Goal: Task Accomplishment & Management: Complete application form

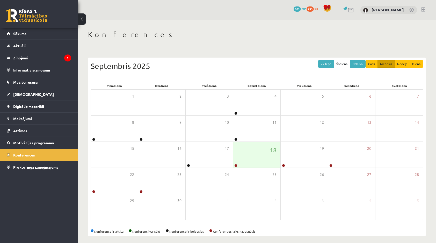
scroll to position [3, 0]
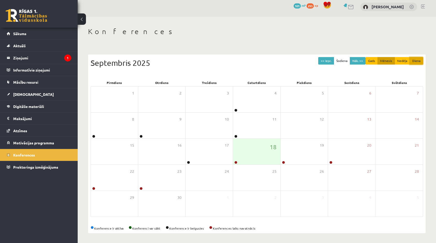
click at [412, 61] on button "Diena" at bounding box center [415, 61] width 13 height 8
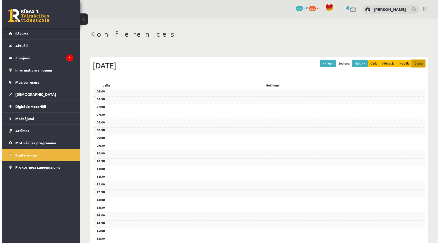
scroll to position [0, 0]
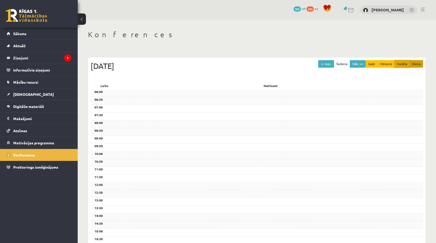
click at [400, 65] on button "Nedēļa" at bounding box center [401, 64] width 15 height 8
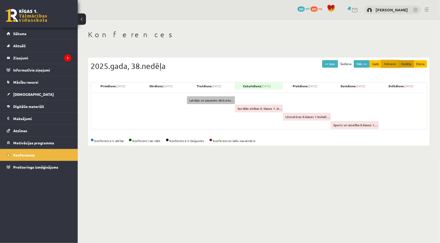
click at [393, 66] on button "Mēnesis" at bounding box center [389, 64] width 17 height 8
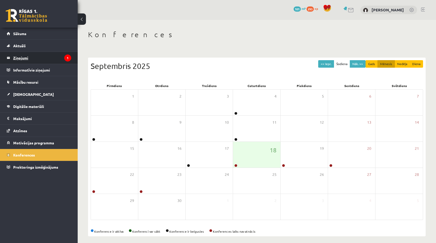
click at [44, 60] on legend "Ziņojumi 1" at bounding box center [42, 58] width 58 height 12
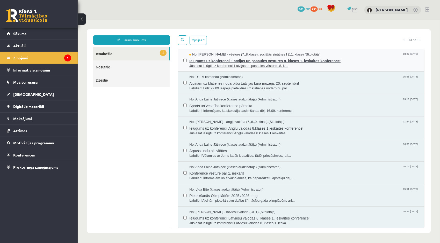
click at [255, 61] on span "Ielūgums uz konferenci 'Latvijas un pasaules vēstures 8. klases 1. ieskaites ko…" at bounding box center [303, 60] width 229 height 6
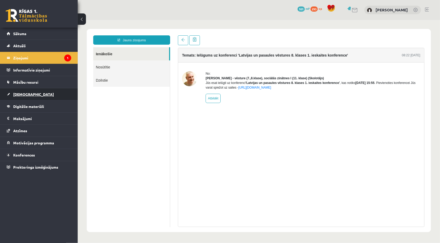
click at [30, 96] on link "[DEMOGRAPHIC_DATA]" at bounding box center [39, 94] width 64 height 12
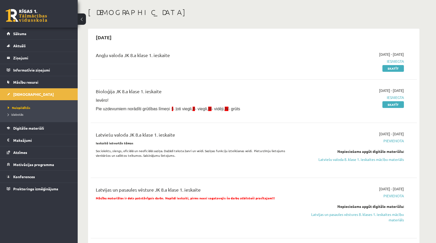
scroll to position [26, 0]
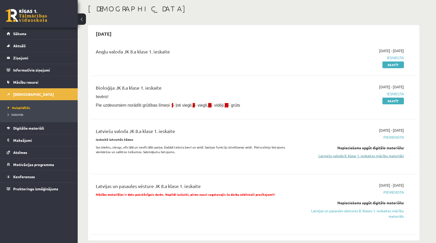
click at [344, 157] on link "Latviešu valoda 8. klase 1. ieskaites mācību materiāls" at bounding box center [355, 155] width 98 height 5
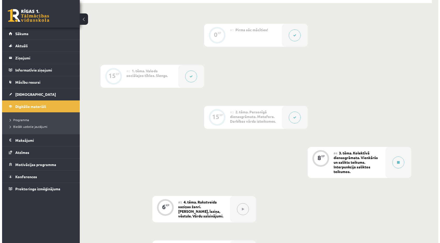
scroll to position [155, 0]
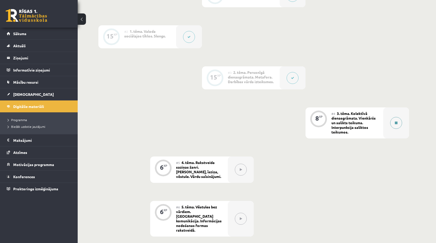
click at [391, 123] on button at bounding box center [396, 123] width 12 height 12
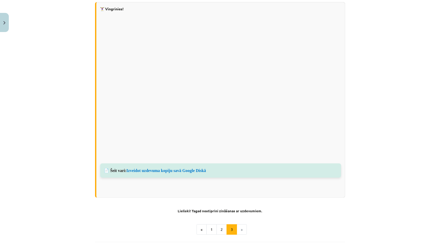
scroll to position [357, 0]
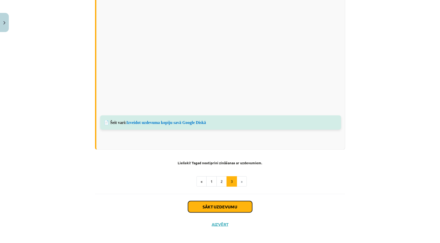
click at [214, 202] on button "Sākt uzdevumu" at bounding box center [220, 207] width 64 height 11
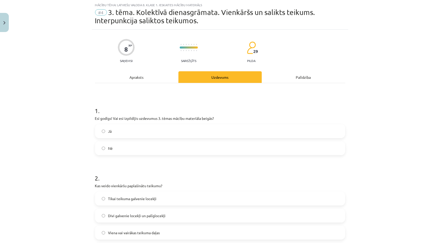
scroll to position [13, 0]
click at [109, 150] on span "Nē" at bounding box center [110, 148] width 5 height 5
click at [89, 135] on div "Mācību tēma: Latviešu valoda 8. klase 1. ieskaites mācību materiāls #4 3. tēma.…" at bounding box center [220, 121] width 440 height 243
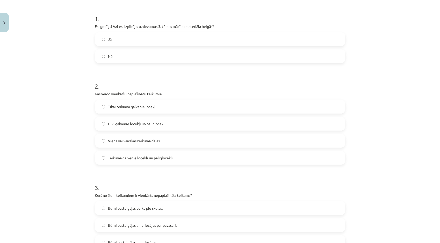
scroll to position [142, 0]
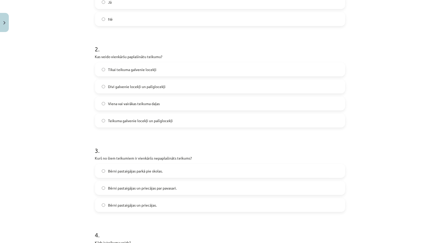
click at [102, 169] on label "Bērni pastaigājas parkā pie skolas." at bounding box center [219, 171] width 249 height 13
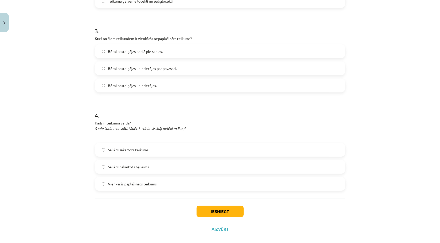
scroll to position [270, 0]
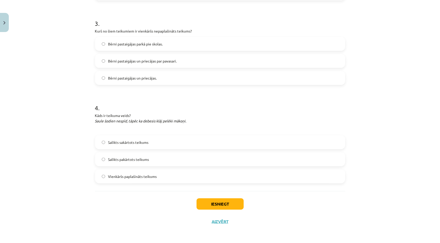
click at [99, 159] on label "Salikts pakārtots teikums" at bounding box center [219, 159] width 249 height 13
click at [206, 202] on button "Iesniegt" at bounding box center [219, 204] width 47 height 11
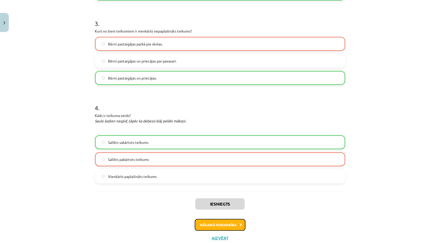
click at [201, 229] on button "Nākamā nodarbība" at bounding box center [220, 225] width 51 height 12
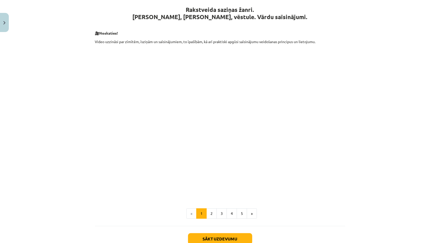
scroll to position [116, 0]
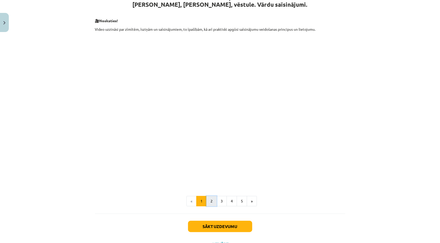
click at [209, 205] on button "2" at bounding box center [211, 201] width 10 height 10
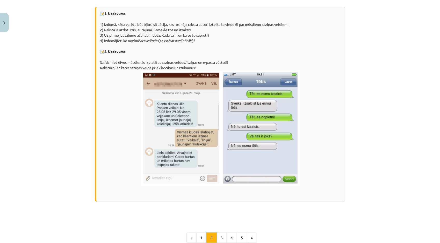
scroll to position [333, 0]
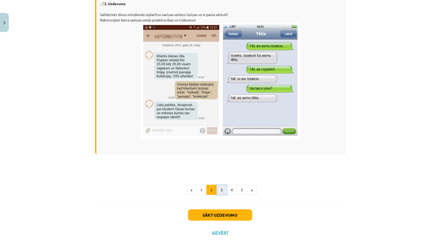
click at [218, 192] on button "3" at bounding box center [221, 190] width 10 height 10
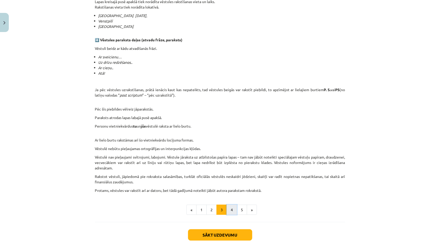
click at [231, 208] on button "4" at bounding box center [231, 210] width 10 height 10
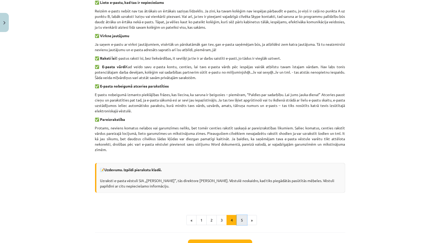
click at [236, 219] on button "5" at bounding box center [241, 221] width 10 height 10
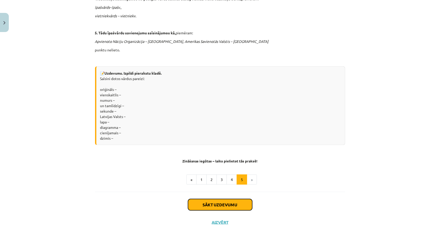
click at [234, 205] on button "Sākt uzdevumu" at bounding box center [220, 204] width 64 height 11
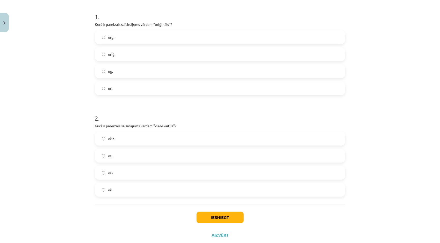
scroll to position [121, 0]
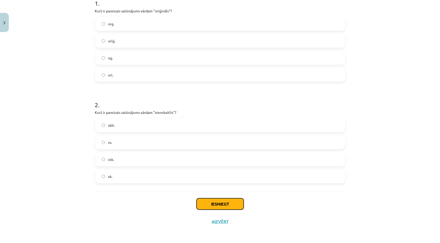
click at [196, 206] on button "Iesniegt" at bounding box center [219, 204] width 47 height 11
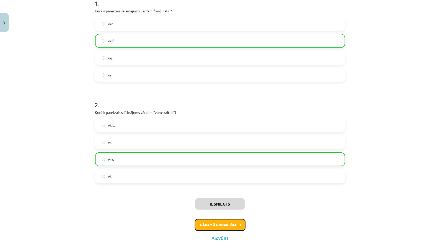
click at [227, 225] on button "Nākamā nodarbība" at bounding box center [220, 225] width 51 height 12
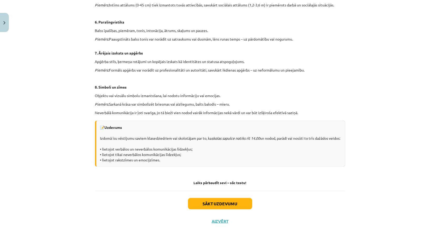
scroll to position [310, 0]
click at [227, 204] on button "Sākt uzdevumu" at bounding box center [220, 203] width 64 height 11
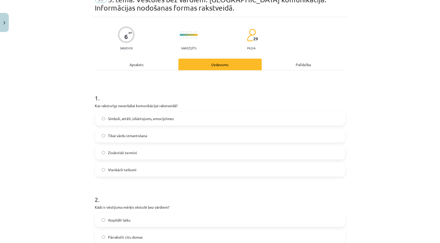
scroll to position [13, 0]
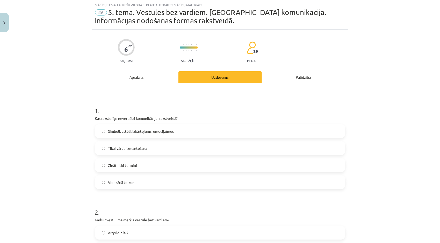
click at [99, 131] on label "Simboli, attēli, izkārtojums, emocijzīmes" at bounding box center [219, 131] width 249 height 13
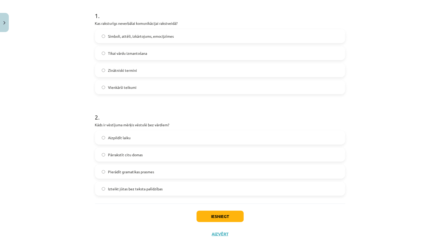
scroll to position [116, 0]
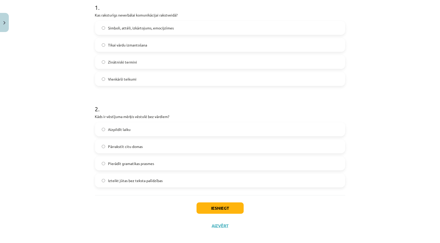
click at [120, 181] on span "Izteikt jūtas bez teksta palīdzības" at bounding box center [135, 180] width 55 height 5
click at [225, 208] on button "Iesniegt" at bounding box center [219, 208] width 47 height 11
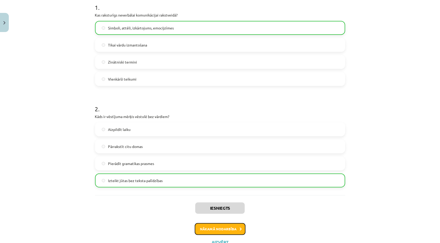
click at [224, 227] on button "Nākamā nodarbība" at bounding box center [220, 230] width 51 height 12
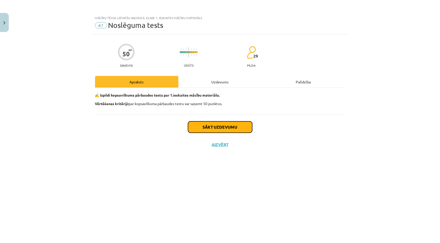
click at [203, 127] on button "Sākt uzdevumu" at bounding box center [220, 127] width 64 height 11
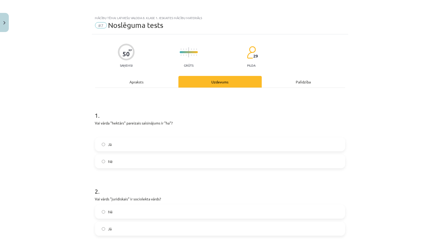
click at [105, 145] on label "Jā" at bounding box center [219, 144] width 249 height 13
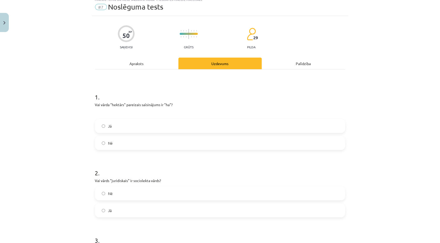
scroll to position [26, 0]
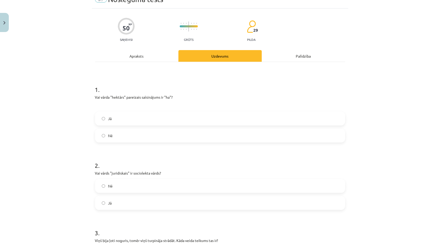
click at [100, 184] on label "Nē" at bounding box center [219, 186] width 249 height 13
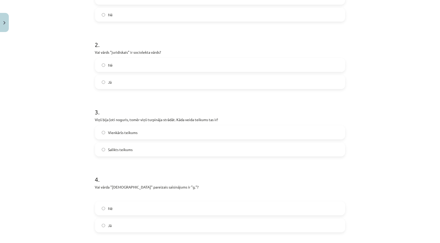
scroll to position [155, 0]
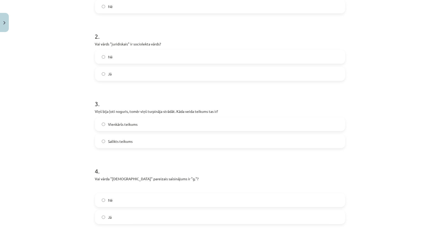
click at [99, 139] on label "Salikts teikums" at bounding box center [219, 141] width 249 height 13
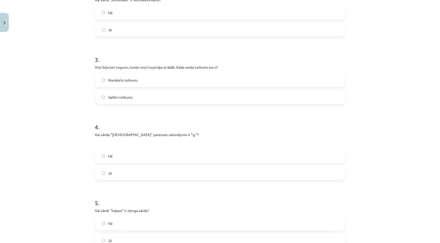
scroll to position [207, 0]
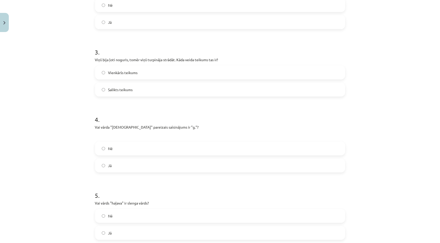
click at [100, 150] on label "Nē" at bounding box center [219, 148] width 249 height 13
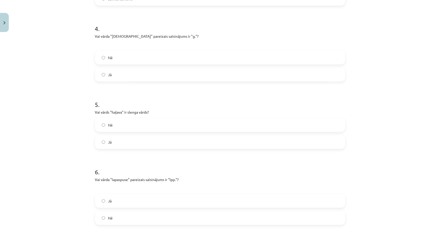
scroll to position [310, 0]
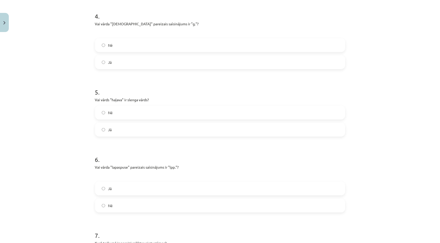
click at [106, 190] on label "Jā" at bounding box center [219, 188] width 249 height 13
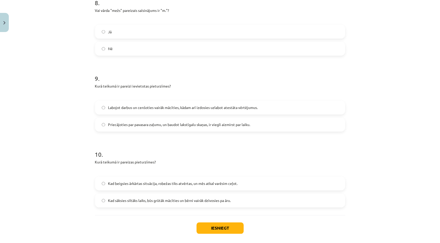
scroll to position [621, 0]
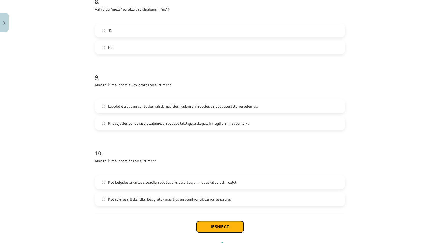
click at [207, 228] on button "Iesniegt" at bounding box center [219, 227] width 47 height 11
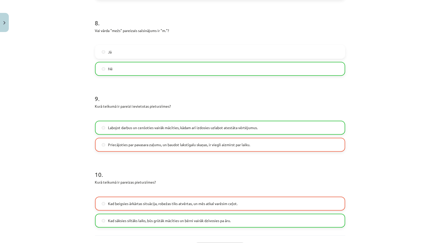
scroll to position [660, 0]
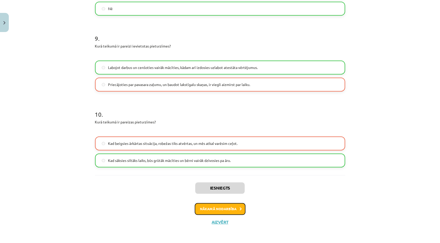
click at [200, 206] on button "Nākamā nodarbība" at bounding box center [220, 209] width 51 height 12
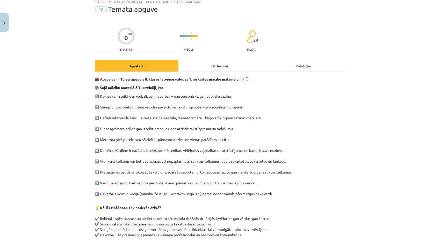
scroll to position [13, 0]
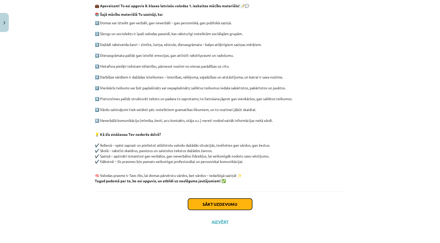
click at [200, 206] on button "Sākt uzdevumu" at bounding box center [220, 204] width 64 height 11
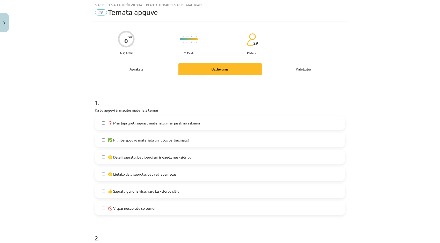
click at [102, 171] on label "🙂 Lielāko daļu saprotu, bet vēl jāpamācās" at bounding box center [219, 174] width 249 height 13
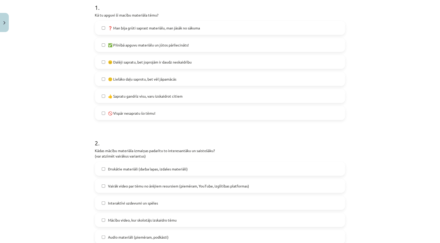
scroll to position [116, 0]
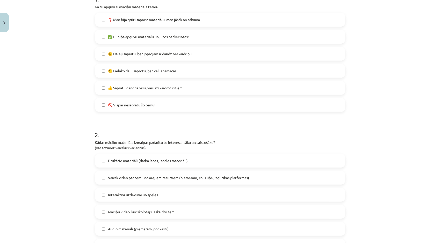
click at [101, 209] on label "Mācību video, kur skolotājs izskaidro tēmu" at bounding box center [219, 212] width 249 height 13
click at [104, 180] on label "Vairāk video par tēmu no ārējiem resursiem (piemēram, YouTube, izglītības platf…" at bounding box center [219, 178] width 249 height 13
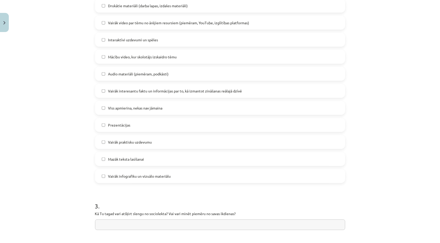
scroll to position [298, 0]
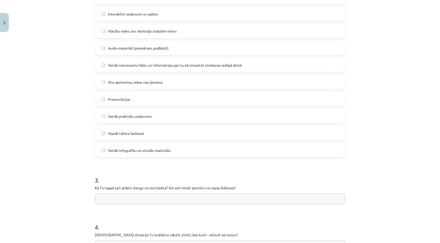
click at [102, 198] on input "text" at bounding box center [220, 199] width 250 height 11
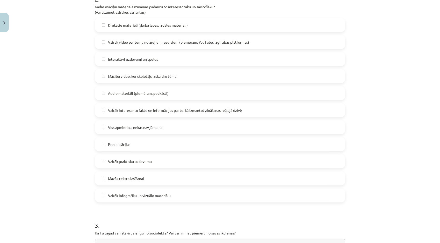
scroll to position [272, 0]
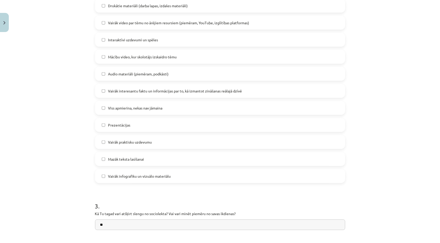
type input "*"
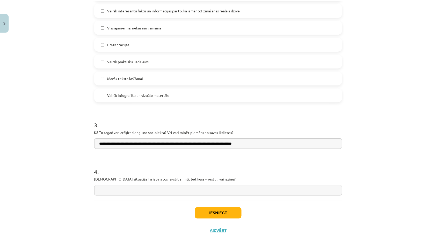
scroll to position [362, 0]
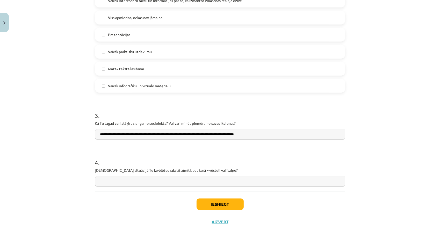
type input "**********"
click at [117, 183] on input "text" at bounding box center [220, 181] width 250 height 11
type input "**********"
click at [220, 201] on button "Iesniegt" at bounding box center [219, 204] width 47 height 11
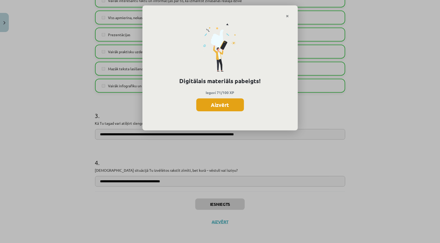
click at [204, 106] on button "Aizvērt" at bounding box center [220, 105] width 48 height 13
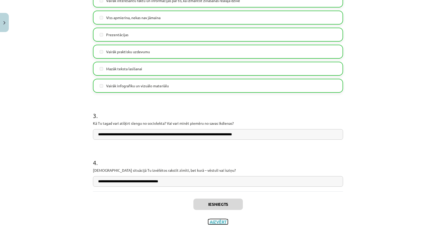
click at [211, 223] on button "Aizvērt" at bounding box center [218, 222] width 20 height 5
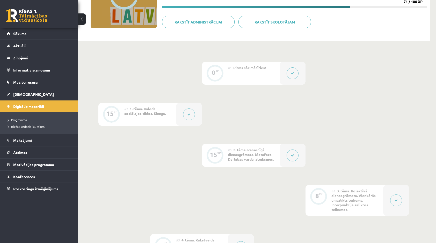
scroll to position [0, 0]
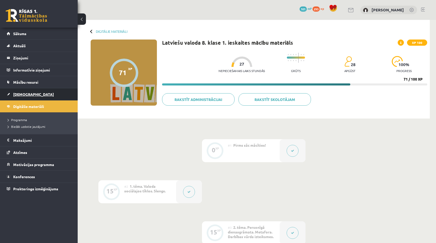
click at [21, 93] on span "[DEMOGRAPHIC_DATA]" at bounding box center [33, 94] width 41 height 5
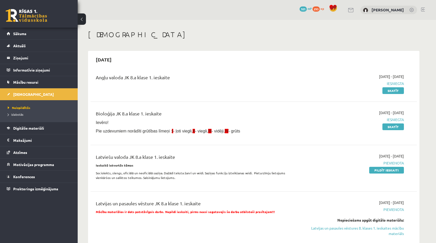
drag, startPoint x: 377, startPoint y: 168, endPoint x: 240, endPoint y: 25, distance: 198.0
click at [377, 167] on link "Pildīt ieskaiti" at bounding box center [386, 170] width 35 height 7
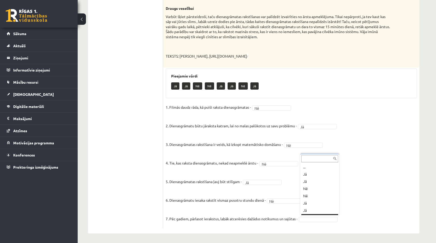
scroll to position [6, 0]
click at [309, 222] on fieldset "1. Filmās daudz rāda, kā puiši raksta dienasgrāmatas - Nē ** 2. Dienasgrāmatu b…" at bounding box center [291, 164] width 251 height 123
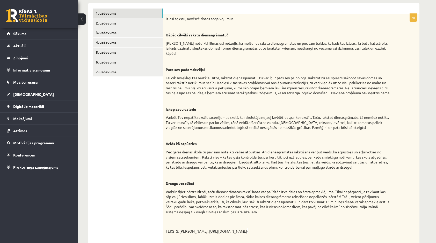
scroll to position [68, 0]
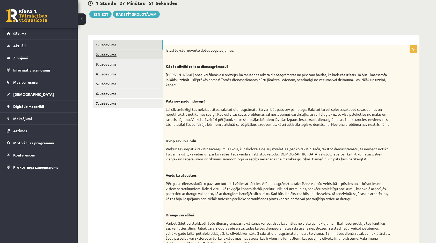
click at [109, 56] on link "2. uzdevums" at bounding box center [128, 55] width 70 height 10
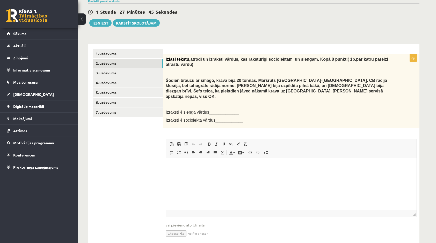
scroll to position [67, 0]
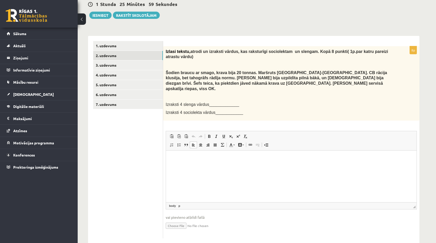
click at [208, 166] on html at bounding box center [291, 159] width 250 height 16
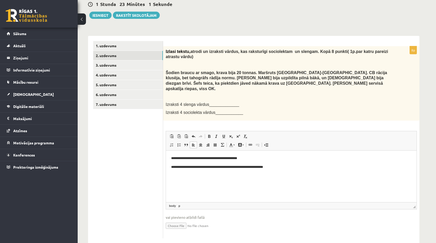
click at [250, 166] on p "**********" at bounding box center [291, 167] width 240 height 5
click at [249, 166] on p "**********" at bounding box center [291, 167] width 240 height 5
click at [124, 66] on link "3. uzdevums" at bounding box center [128, 66] width 70 height 10
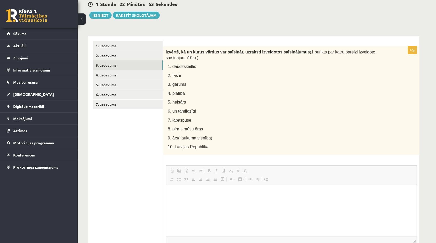
scroll to position [0, 0]
click at [177, 198] on html at bounding box center [291, 193] width 250 height 16
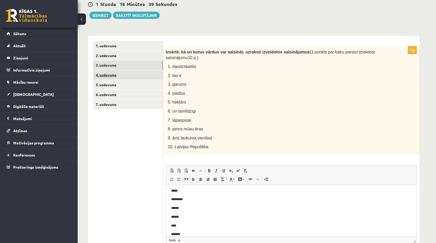
click at [118, 73] on link "4. uzdevums" at bounding box center [128, 75] width 70 height 10
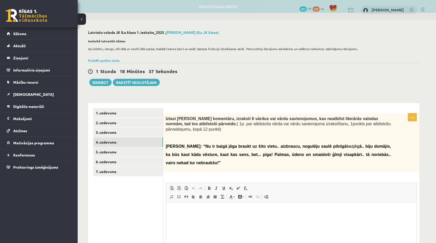
scroll to position [0, 0]
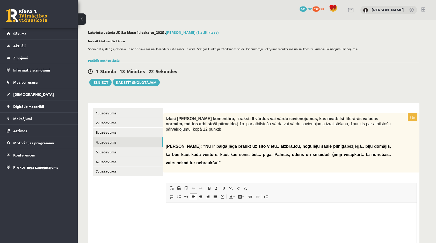
click at [183, 206] on html at bounding box center [291, 211] width 250 height 16
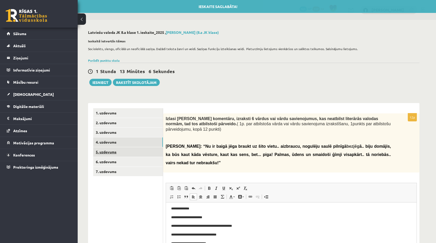
click at [107, 152] on link "5. uzdevums" at bounding box center [128, 152] width 70 height 10
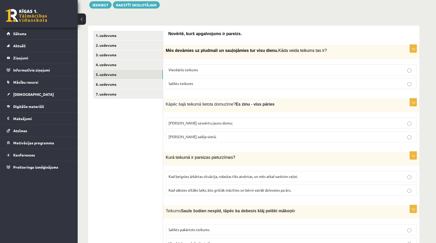
scroll to position [103, 0]
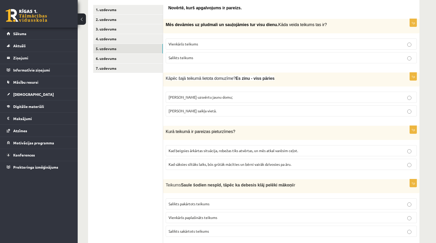
click at [205, 42] on p "Vienkāršs teikums" at bounding box center [290, 43] width 245 height 5
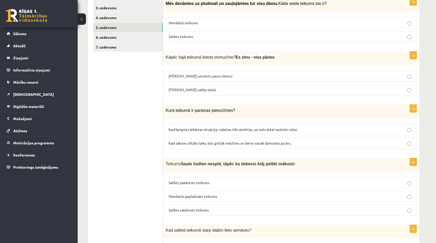
scroll to position [129, 0]
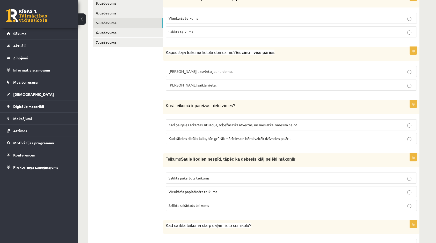
click at [189, 69] on span "Lai uzsvērtu jaunu domu;" at bounding box center [200, 71] width 64 height 5
click at [182, 83] on span "Izlaista saikļa vietā." at bounding box center [192, 85] width 48 height 5
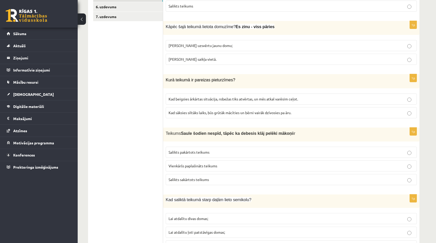
click at [176, 113] on span "Kad sāksies siltāks laiks, būs grūtāk mācīties un bērni vairāk dzīvosies pa āru." at bounding box center [229, 112] width 123 height 5
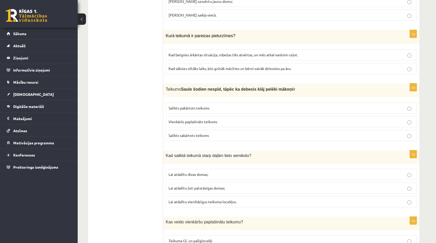
scroll to position [207, 0]
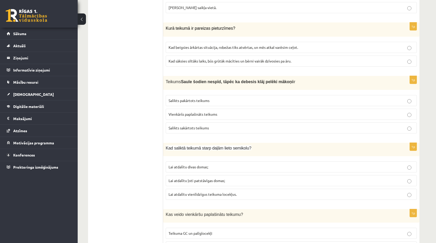
click at [198, 99] on span "Salikts pakārtots teikums" at bounding box center [188, 100] width 41 height 5
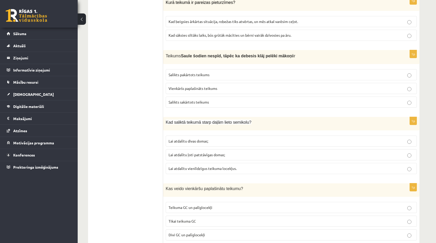
scroll to position [259, 0]
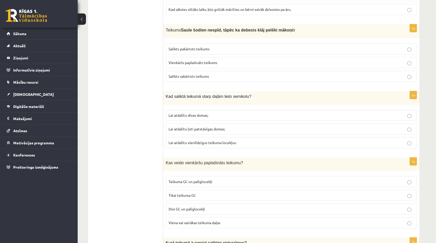
click at [201, 127] on p "Lai atdalītu ļoti patstāvīgas domas;" at bounding box center [290, 129] width 245 height 5
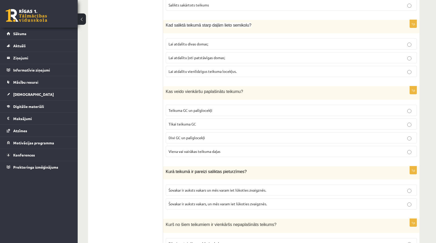
scroll to position [336, 0]
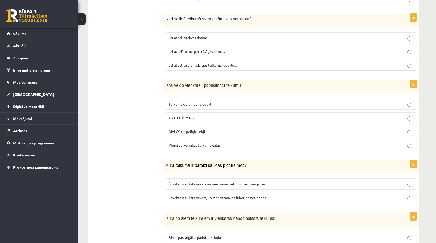
click at [191, 143] on span "Viena vai vairākas teikuma daļas" at bounding box center [194, 145] width 52 height 5
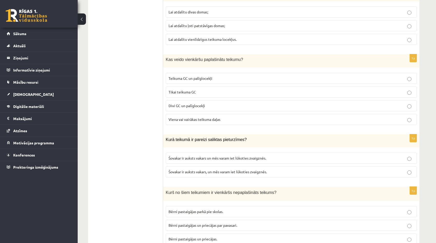
click at [223, 158] on label "Šovakar ir auksts vakars un mēs varam iet lūkoties zvaigznēs." at bounding box center [291, 158] width 251 height 11
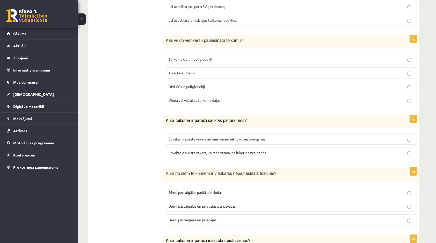
scroll to position [388, 0]
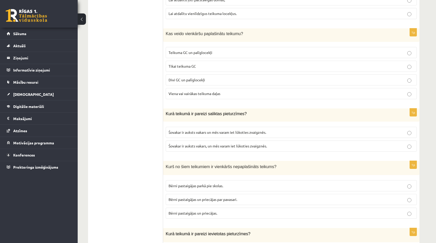
click at [212, 211] on span "Bērni pastaigājas un priecājas." at bounding box center [192, 213] width 49 height 5
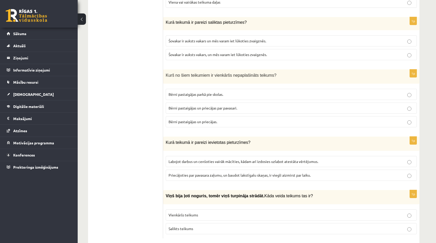
scroll to position [485, 0]
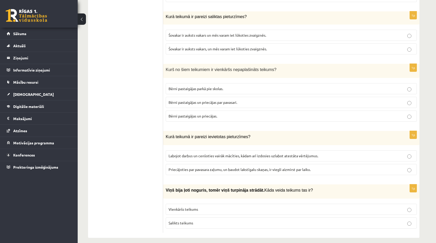
click at [182, 154] on label "Labojot darbus un cenšoties vairāk mācīties, kādam arī izdosies uzlabot atestāt…" at bounding box center [291, 156] width 251 height 11
click at [207, 207] on p "Vienkāršs teikums" at bounding box center [290, 209] width 245 height 5
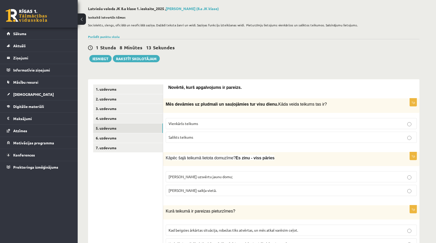
scroll to position [20, 0]
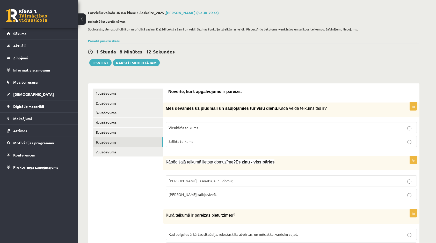
click at [124, 142] on link "6. uzdevums" at bounding box center [128, 143] width 70 height 10
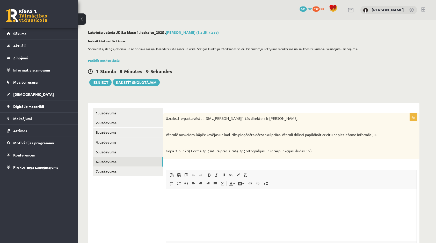
scroll to position [26, 0]
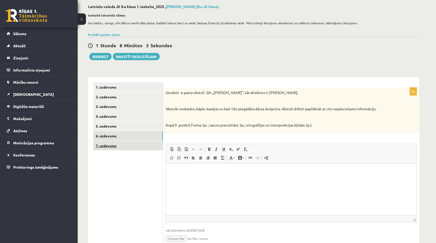
click at [145, 149] on link "7. uzdevums" at bounding box center [128, 146] width 70 height 10
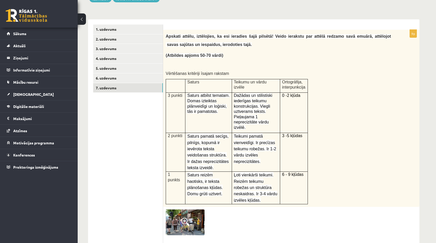
scroll to position [78, 0]
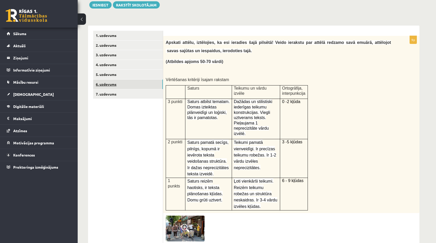
click at [128, 88] on link "6. uzdevums" at bounding box center [128, 85] width 70 height 10
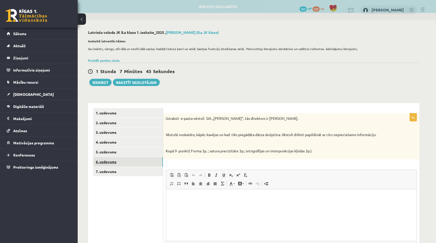
scroll to position [0, 0]
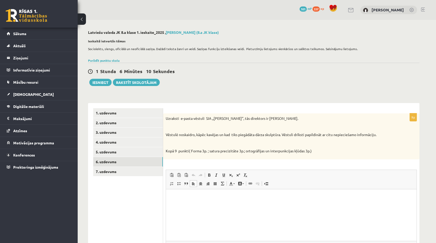
click at [174, 200] on html at bounding box center [291, 197] width 250 height 16
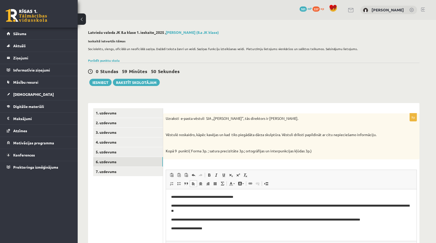
click at [193, 230] on p "**********" at bounding box center [291, 228] width 240 height 5
click at [202, 229] on p "**********" at bounding box center [291, 228] width 240 height 5
click at [127, 172] on link "7. uzdevums" at bounding box center [128, 172] width 70 height 10
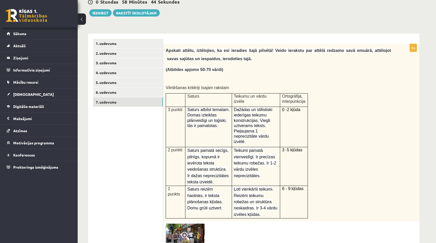
scroll to position [78, 0]
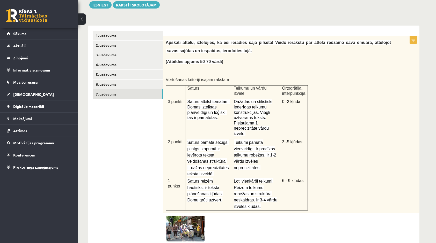
click at [180, 216] on img at bounding box center [185, 229] width 39 height 26
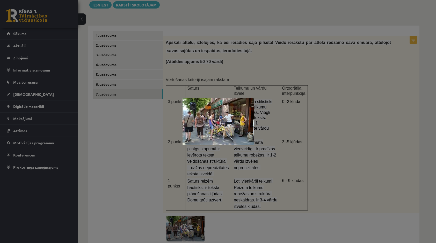
click at [211, 134] on img at bounding box center [217, 121] width 71 height 47
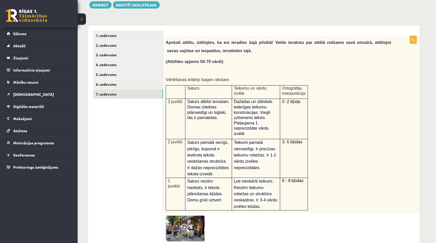
click at [199, 216] on img at bounding box center [185, 229] width 39 height 26
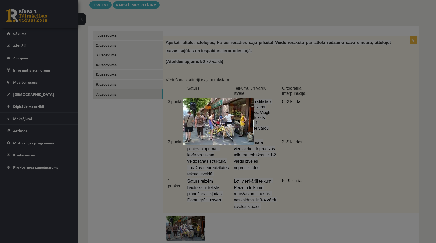
click at [350, 91] on div at bounding box center [218, 121] width 436 height 243
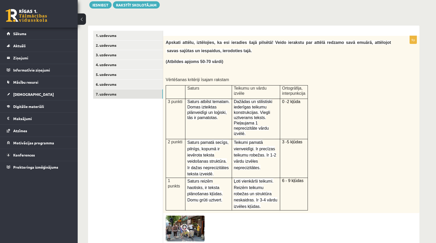
click at [169, 216] on img at bounding box center [185, 229] width 39 height 26
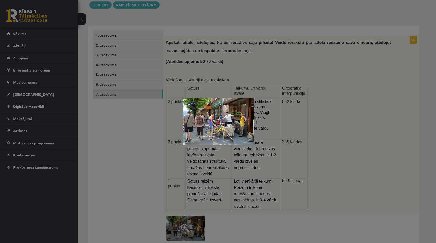
click at [262, 112] on div at bounding box center [218, 121] width 436 height 243
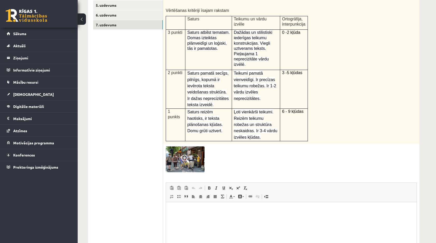
scroll to position [155, 0]
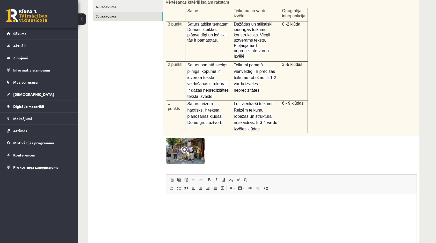
click at [195, 203] on p "Bagātinātā teksta redaktors, wiswyg-editor-user-answer-47024875510480" at bounding box center [291, 201] width 240 height 5
click at [179, 139] on img at bounding box center [185, 151] width 39 height 26
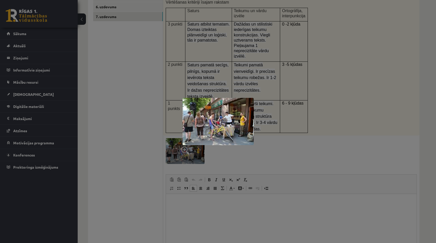
click at [181, 185] on div at bounding box center [218, 121] width 436 height 243
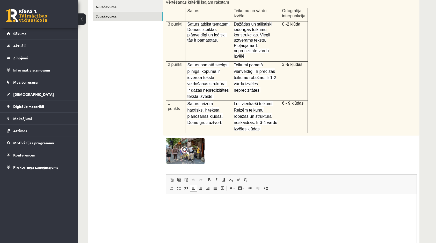
click at [182, 202] on p "Bagātinātā teksta redaktors, wiswyg-editor-user-answer-47024875510480" at bounding box center [291, 201] width 240 height 5
click at [187, 203] on p "**********" at bounding box center [291, 201] width 240 height 5
click at [225, 201] on p "**********" at bounding box center [291, 201] width 240 height 5
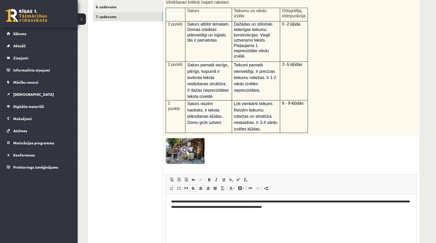
click at [180, 138] on img at bounding box center [185, 151] width 39 height 26
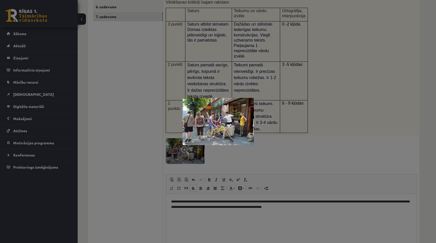
click at [314, 190] on div at bounding box center [218, 121] width 436 height 243
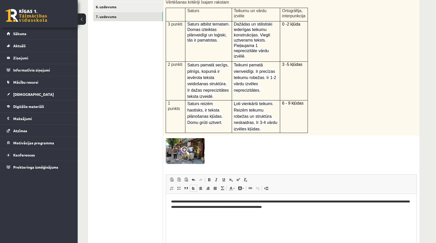
click at [314, 207] on p "**********" at bounding box center [291, 204] width 240 height 11
click at [277, 203] on p "**********" at bounding box center [291, 204] width 240 height 11
click at [372, 209] on p "**********" at bounding box center [291, 204] width 240 height 11
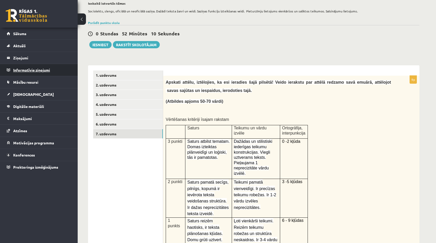
scroll to position [26, 0]
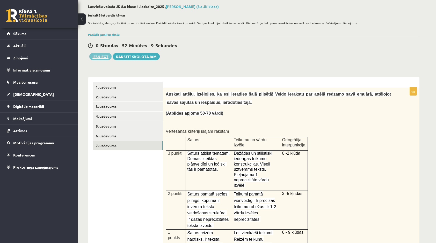
click at [98, 57] on button "Iesniegt" at bounding box center [100, 56] width 22 height 7
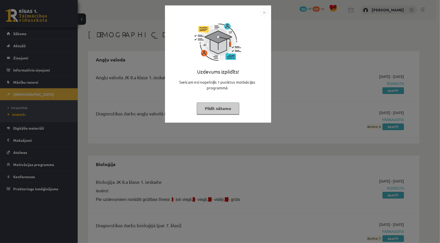
click at [266, 10] on img "Close" at bounding box center [264, 13] width 8 height 8
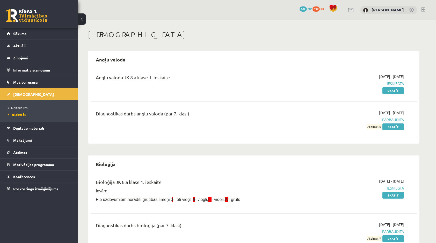
click at [307, 11] on div "102 mP" at bounding box center [305, 9] width 12 height 6
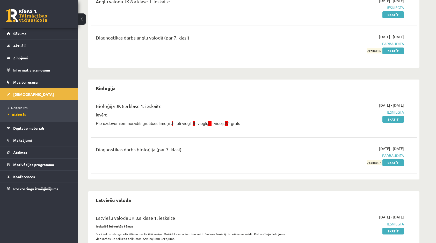
scroll to position [24, 0]
